Goal: Task Accomplishment & Management: Manage account settings

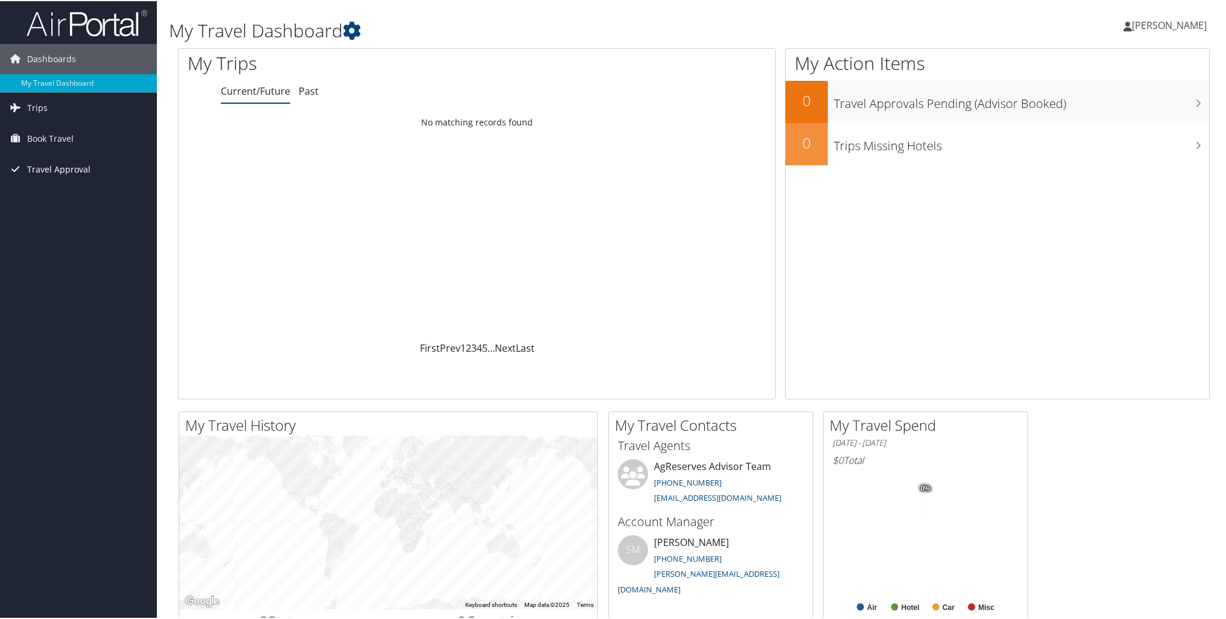
click at [71, 169] on span "Travel Approval" at bounding box center [58, 168] width 63 height 30
click at [43, 111] on span "Trips" at bounding box center [37, 107] width 21 height 30
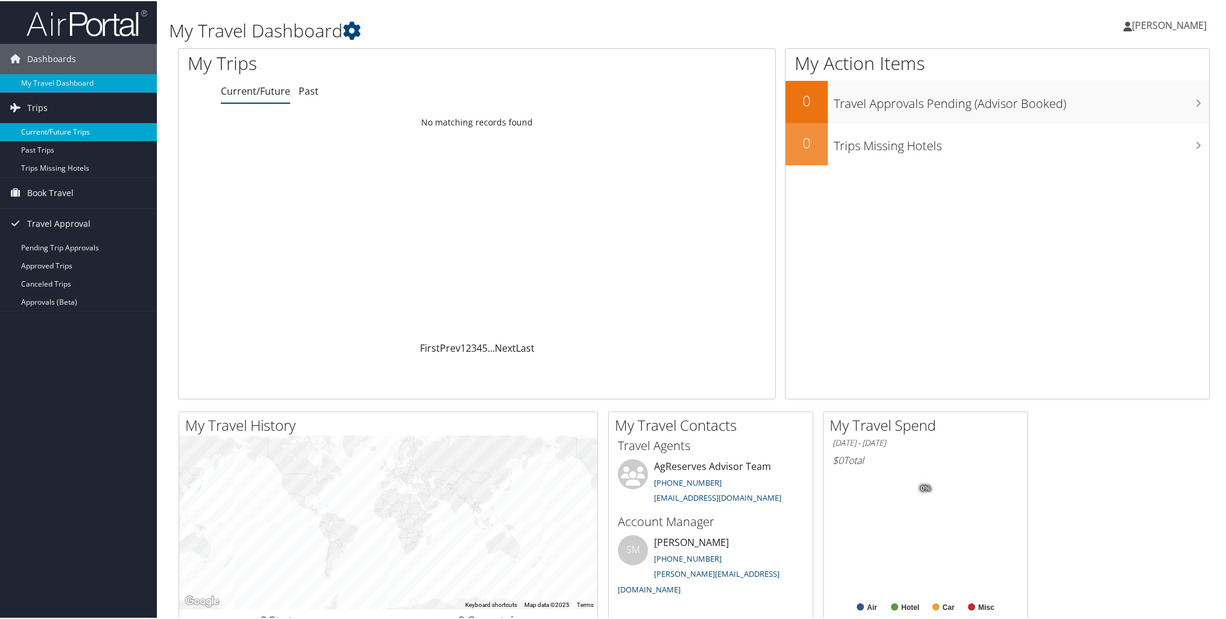
click at [68, 132] on link "Current/Future Trips" at bounding box center [78, 131] width 157 height 18
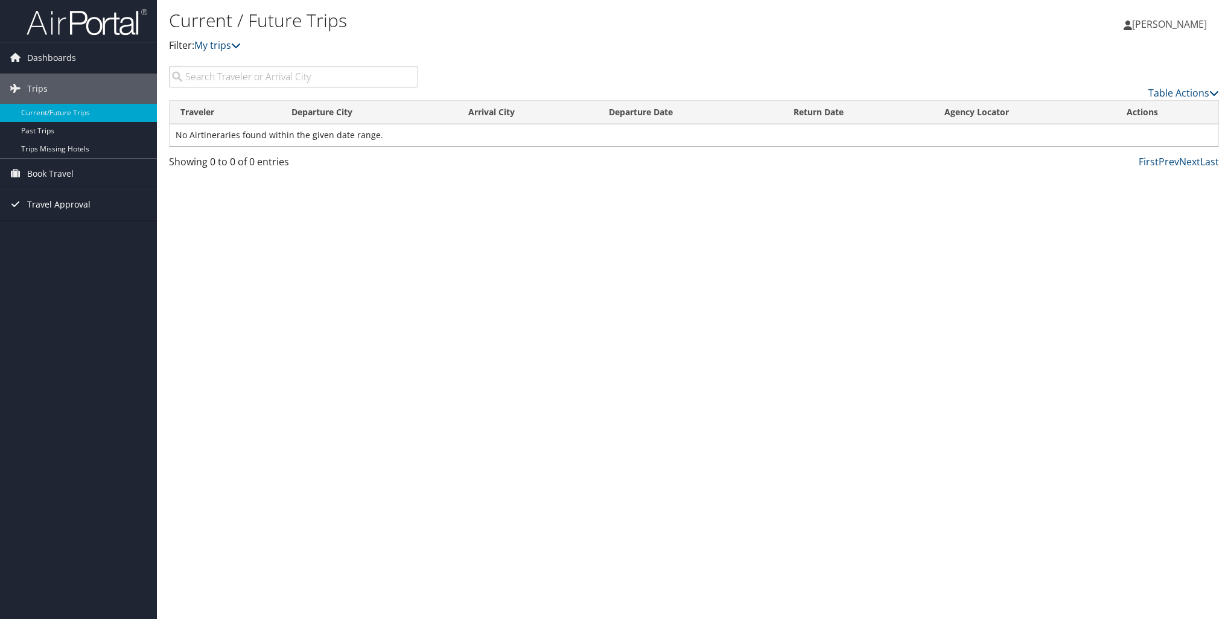
click at [63, 201] on span "Travel Approval" at bounding box center [58, 204] width 63 height 30
click at [78, 223] on link "Pending Trip Approvals" at bounding box center [78, 229] width 157 height 18
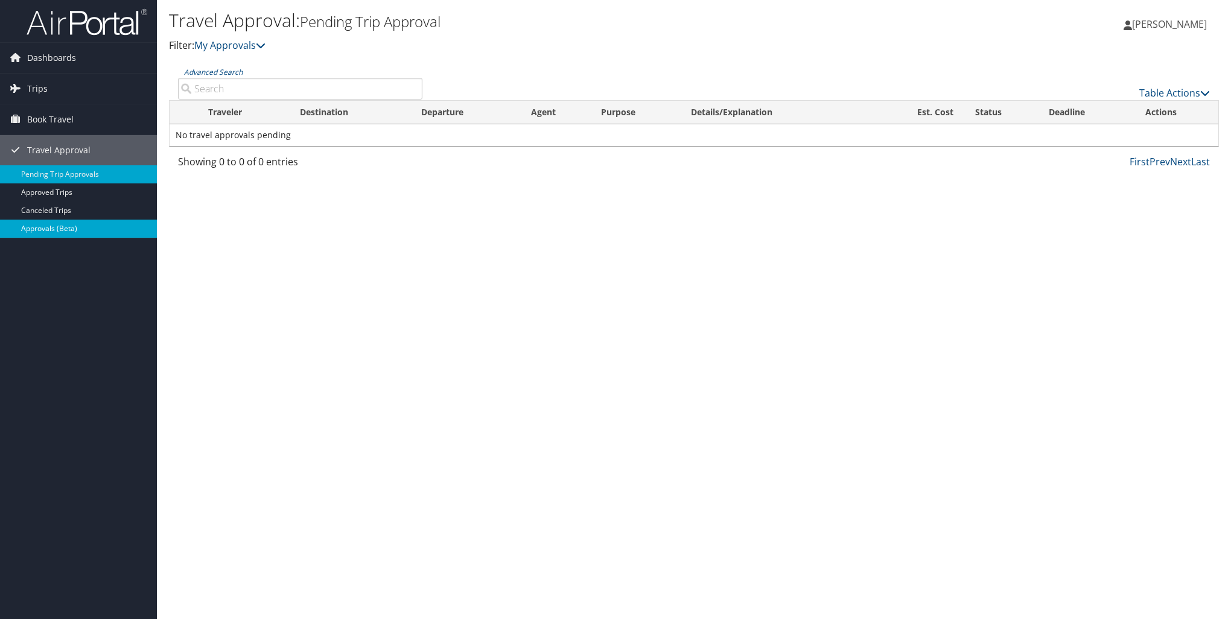
click at [59, 227] on link "Approvals (Beta)" at bounding box center [78, 229] width 157 height 18
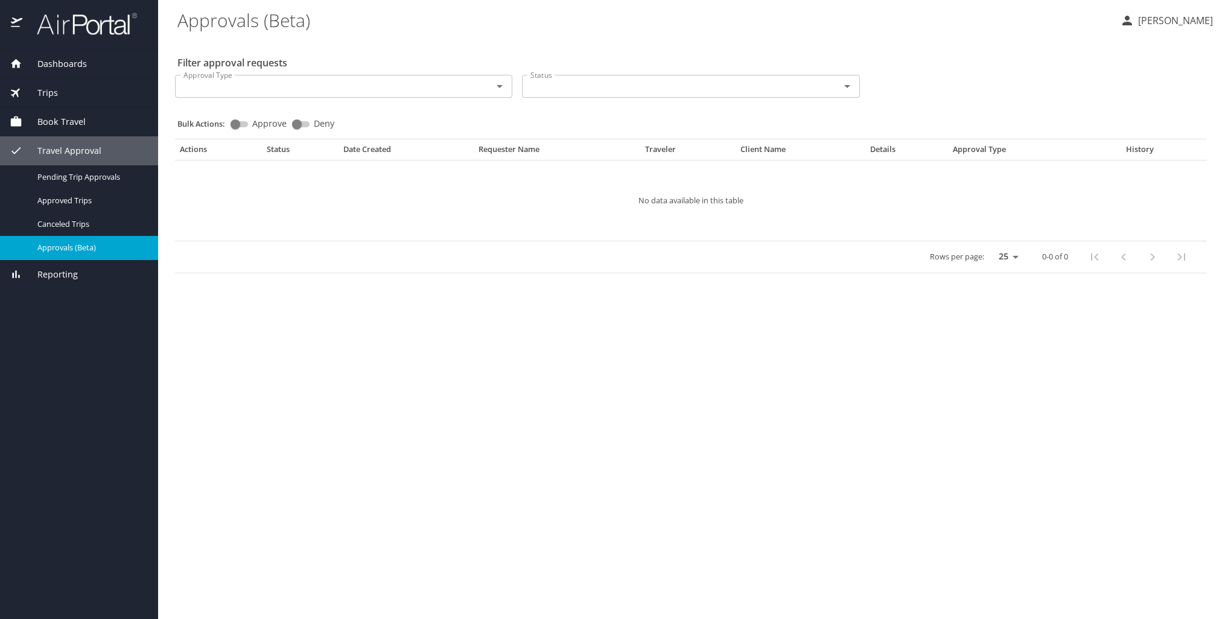
click at [494, 91] on icon "Open" at bounding box center [499, 86] width 14 height 14
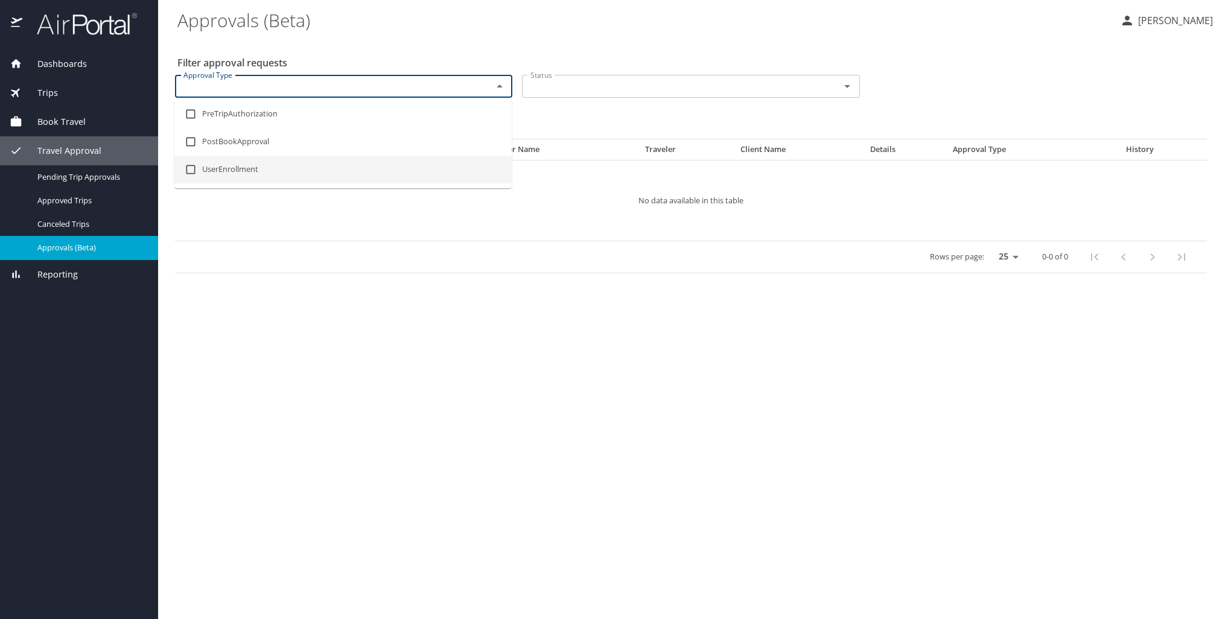
click at [65, 116] on span "Book Travel" at bounding box center [53, 121] width 63 height 13
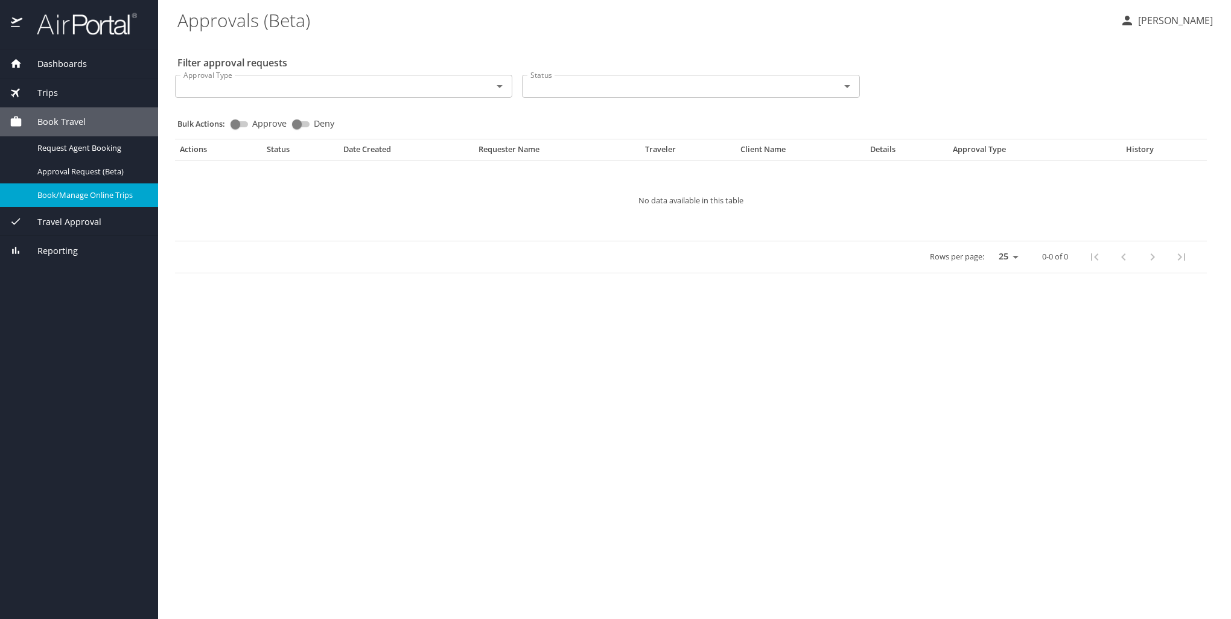
click at [89, 193] on span "Book/Manage Online Trips" at bounding box center [90, 194] width 106 height 11
